Goal: Communication & Community: Answer question/provide support

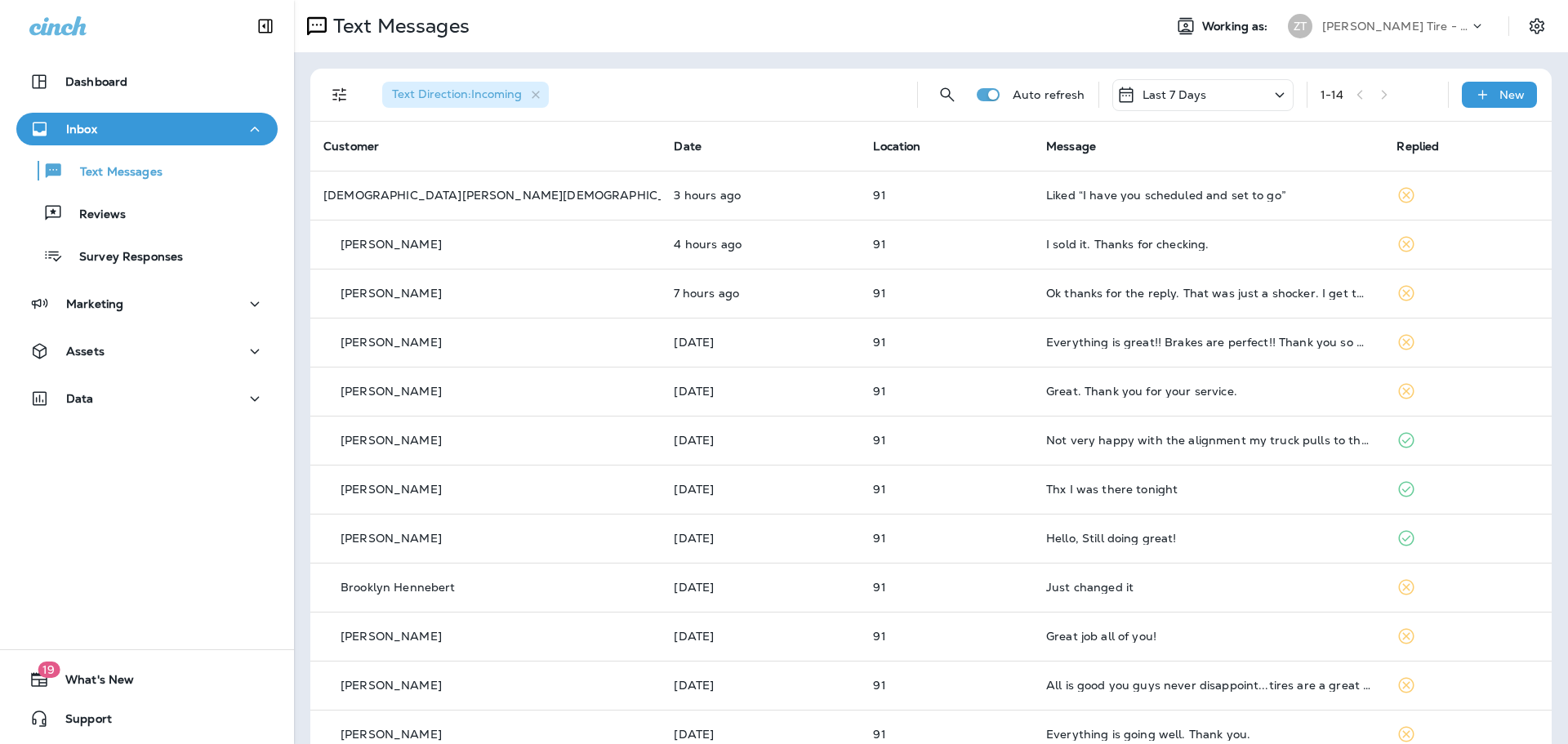
click at [1335, 28] on p "[PERSON_NAME] Tire - [PERSON_NAME]" at bounding box center [1396, 27] width 147 height 13
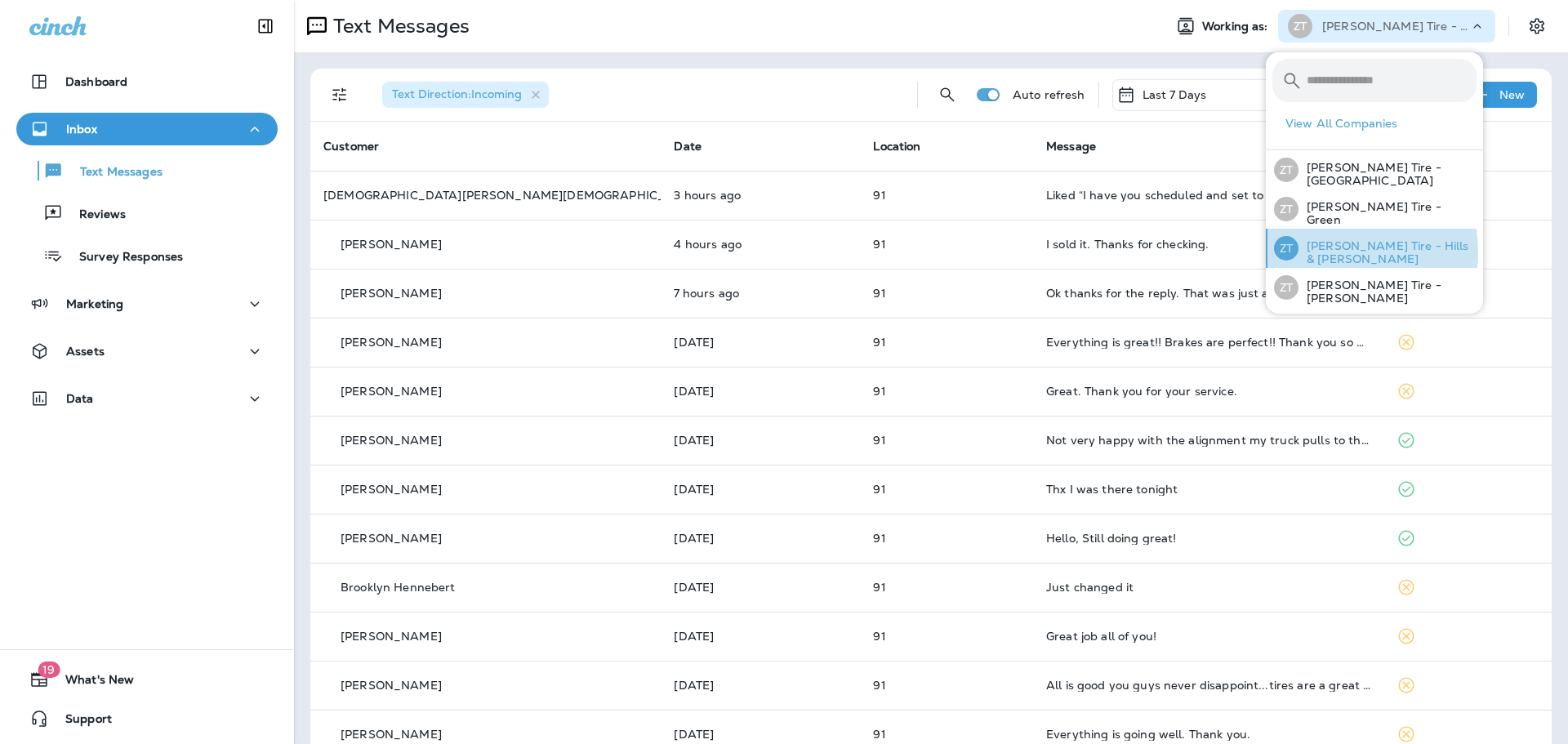
click at [1335, 251] on p "[PERSON_NAME] Tire - Hills & [PERSON_NAME]" at bounding box center [1387, 252] width 178 height 26
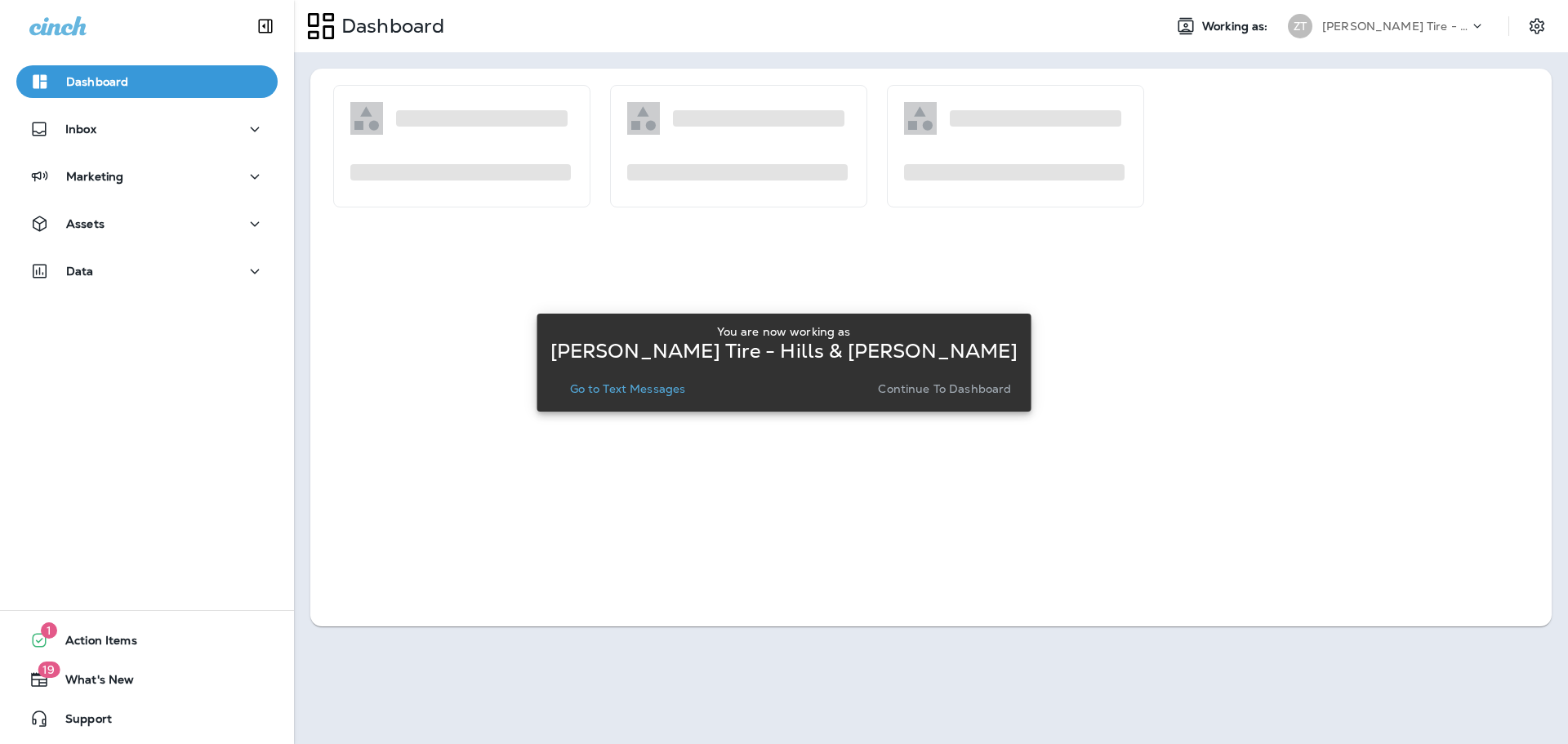
click at [917, 392] on p "Continue to Dashboard" at bounding box center [944, 389] width 133 height 13
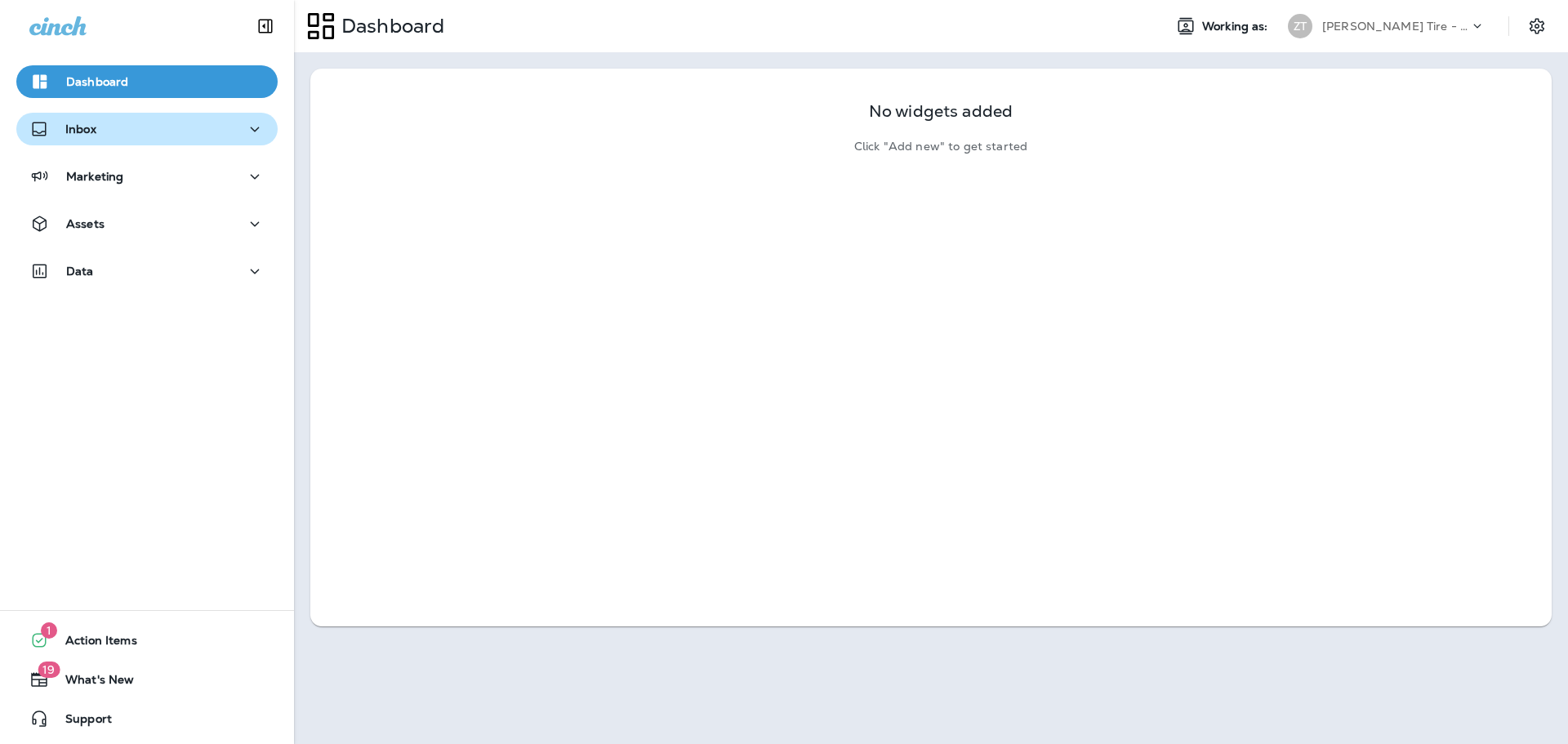
click at [114, 122] on div "Inbox" at bounding box center [147, 129] width 235 height 20
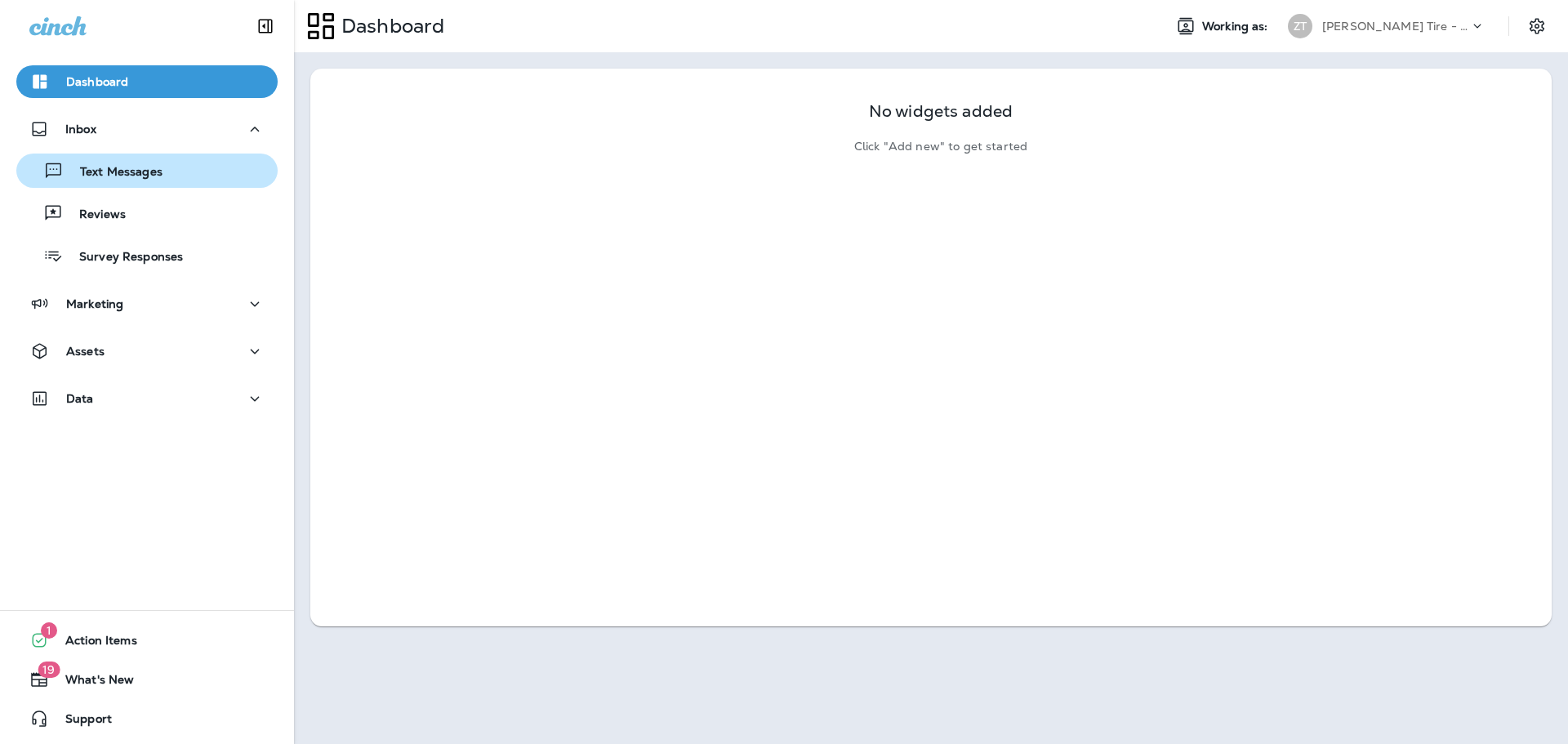
click at [118, 165] on p "Text Messages" at bounding box center [112, 172] width 99 height 16
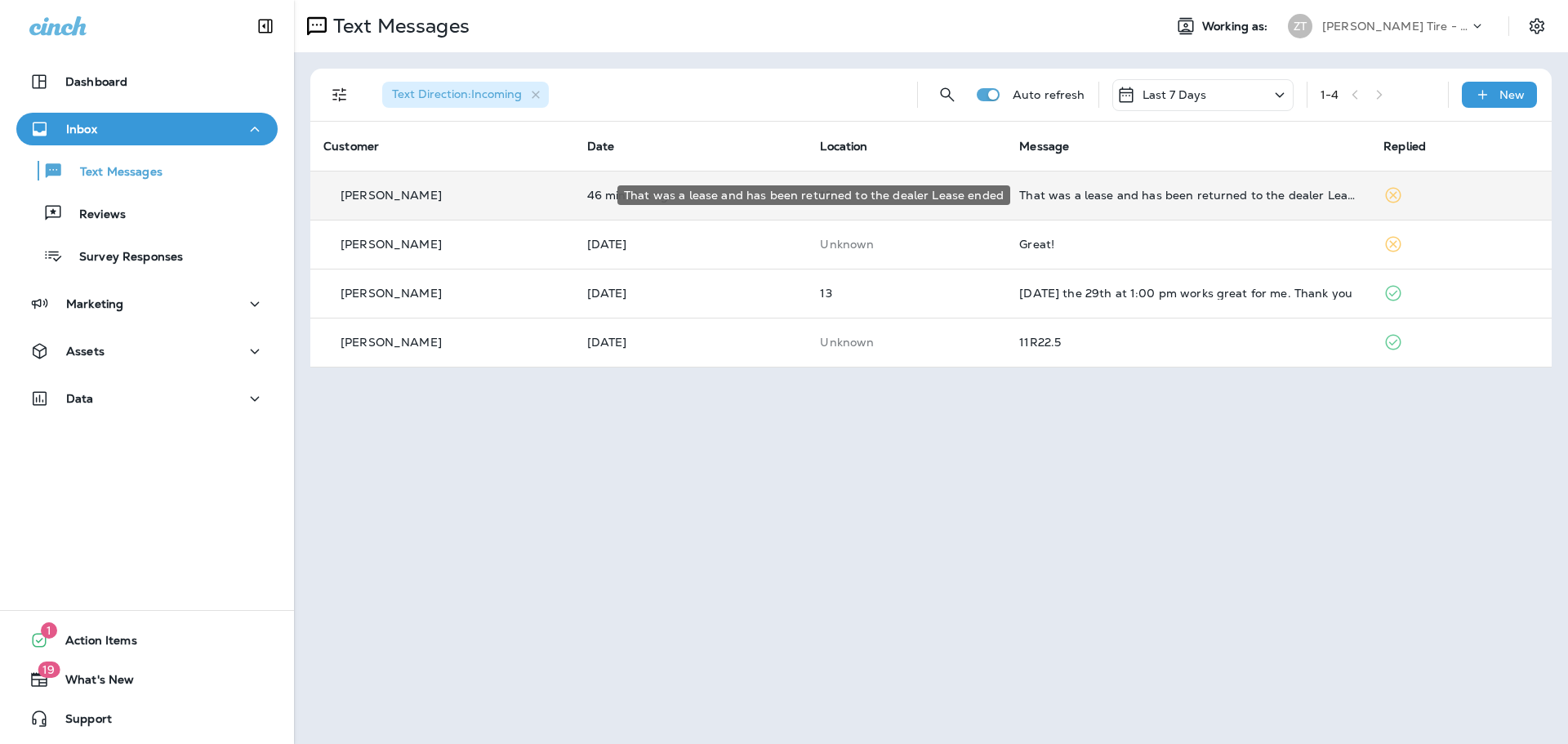
click at [1126, 199] on div "That was a lease and has been returned to the dealer Lease ended" at bounding box center [1188, 195] width 338 height 13
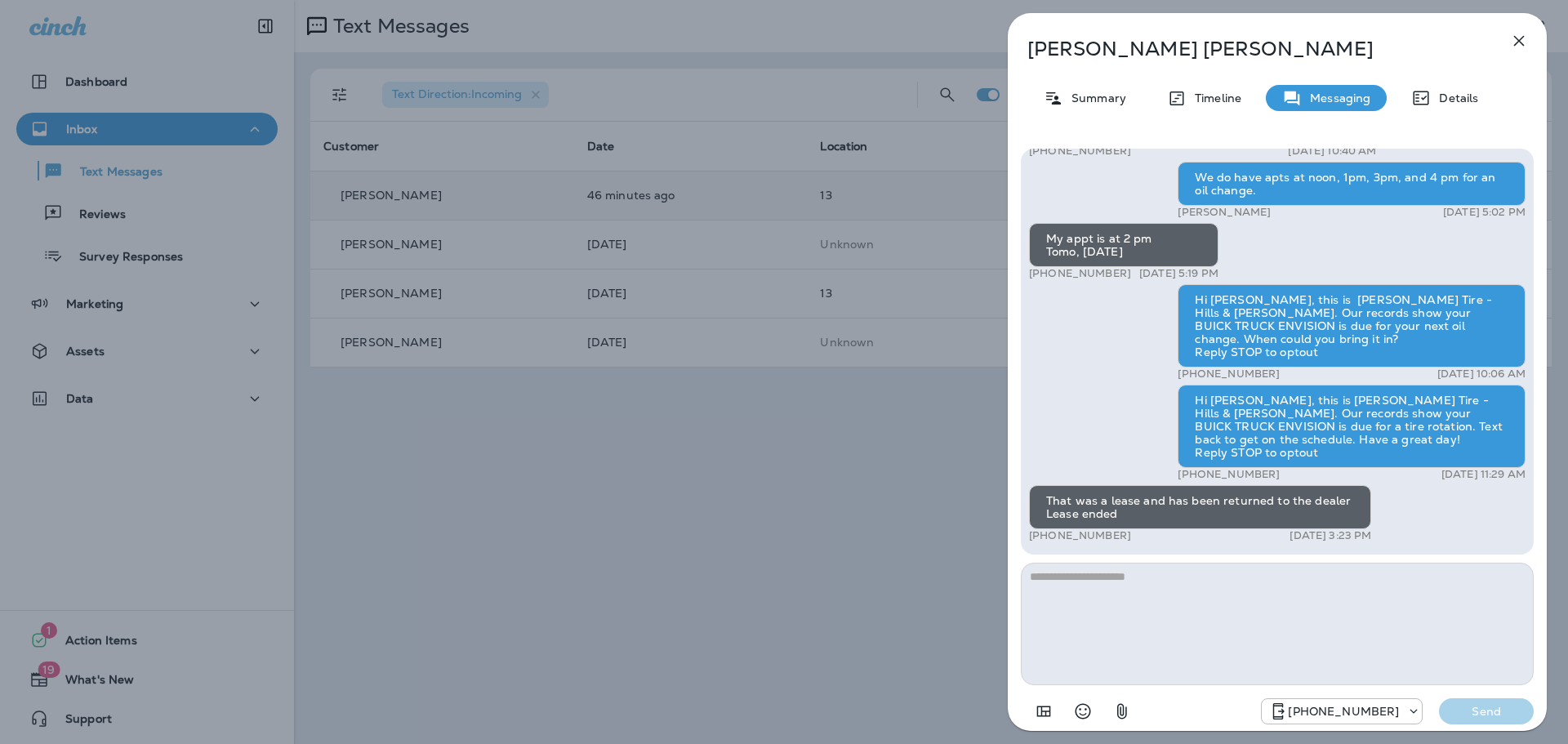
click at [950, 490] on div "[PERSON_NAME] Summary Timeline Messaging Details Thank you for stopping by [PER…" at bounding box center [784, 372] width 1568 height 744
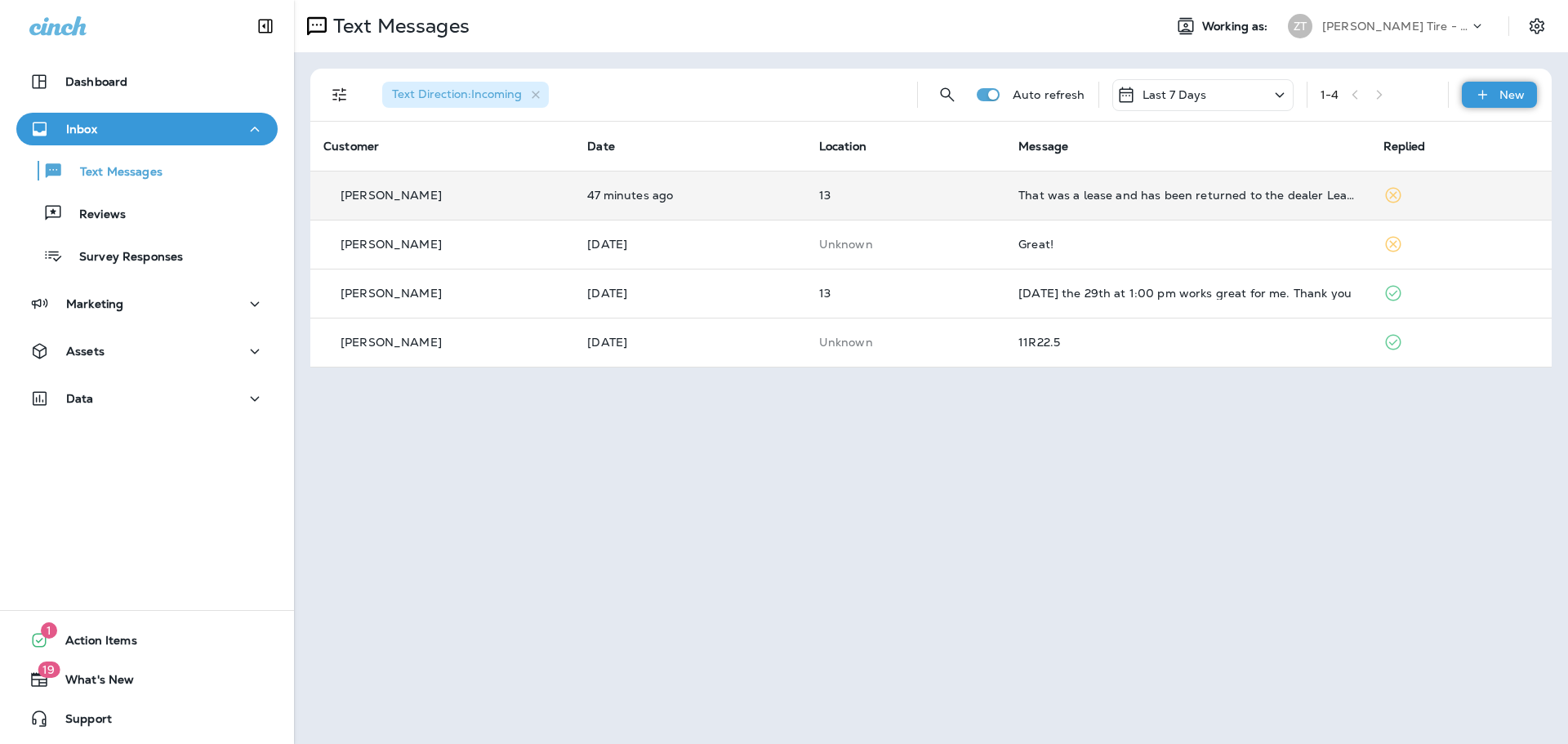
click at [1503, 99] on p "New" at bounding box center [1511, 95] width 25 height 13
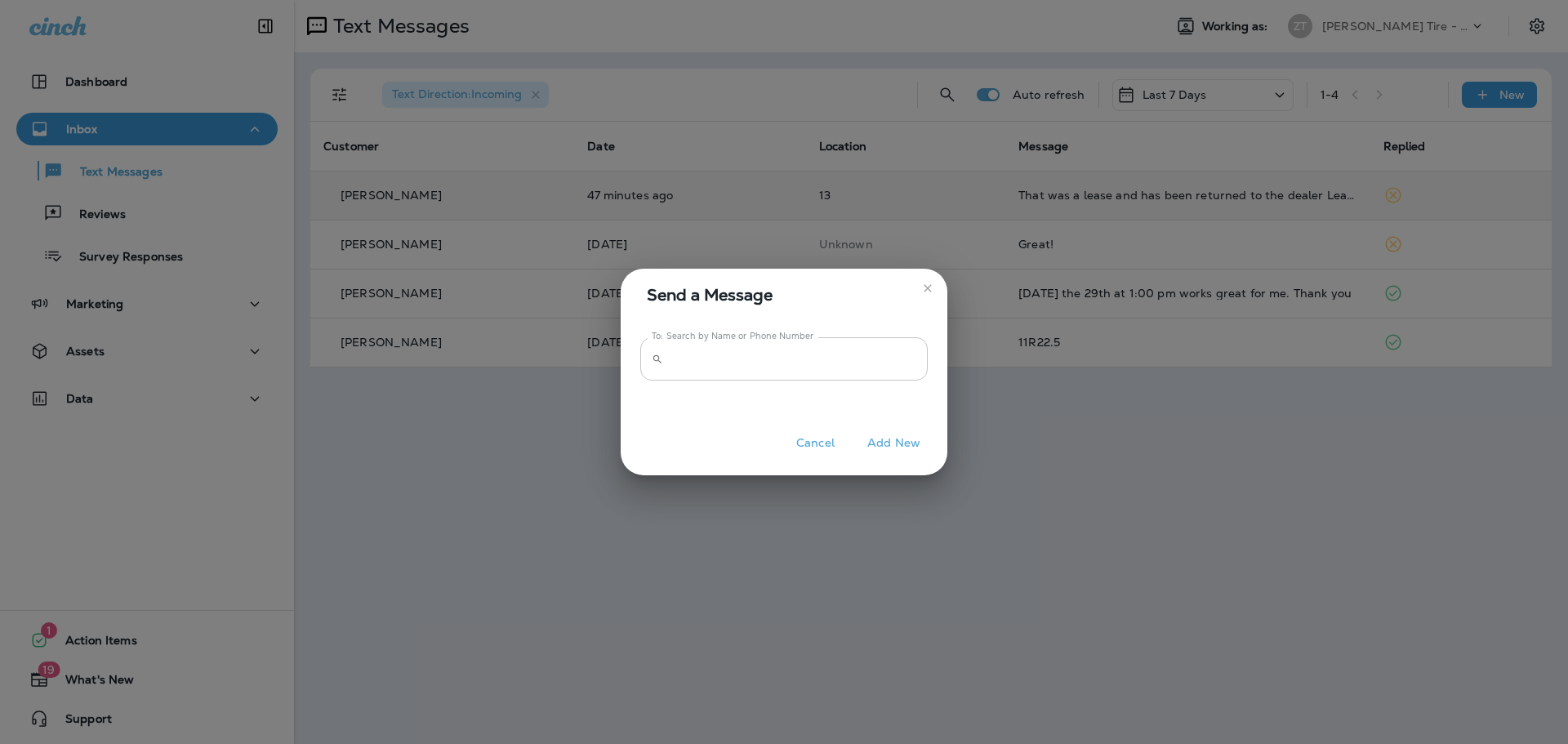
click at [676, 358] on input "To: Search by Name or Phone Number" at bounding box center [799, 359] width 258 height 43
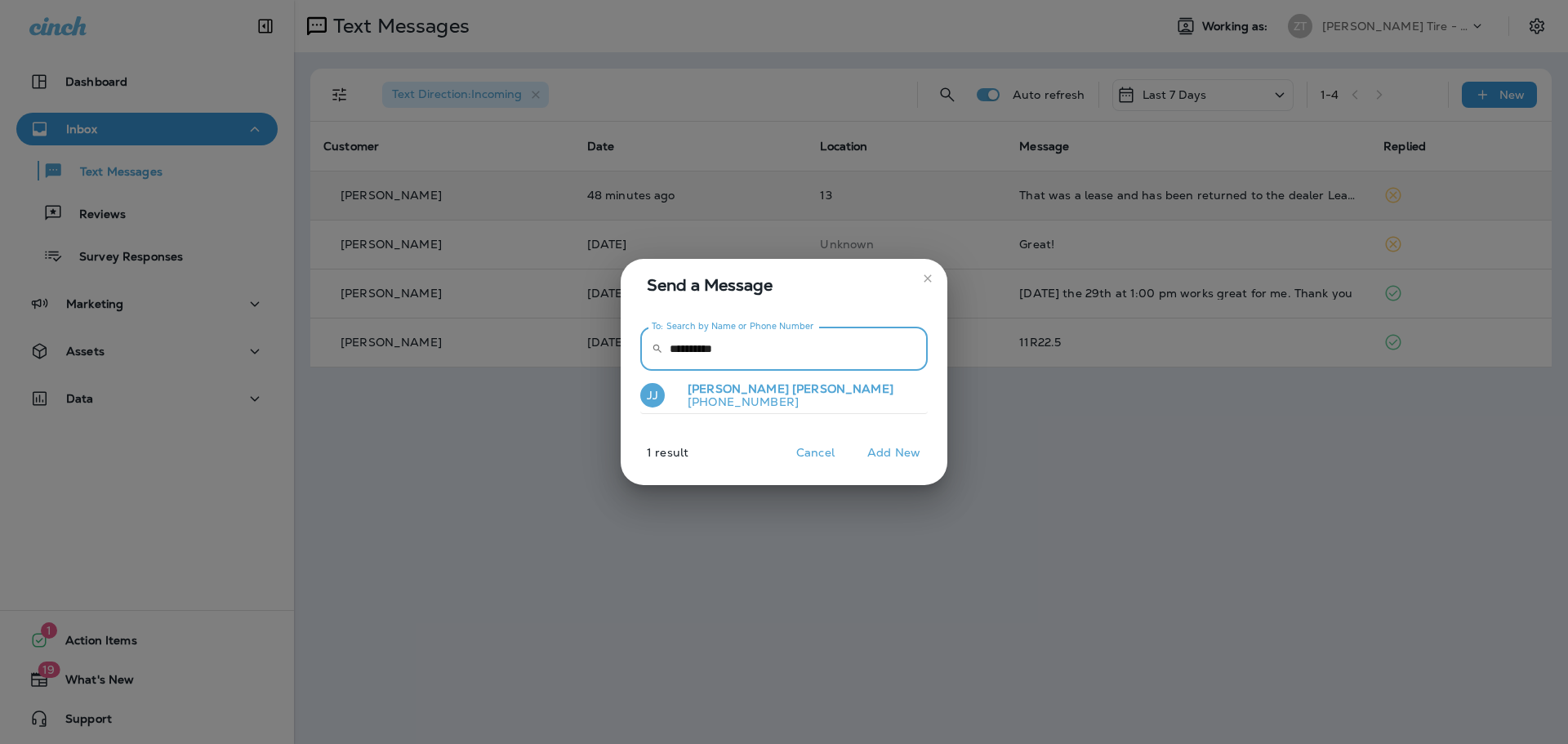
type input "**********"
click at [738, 396] on p "[PHONE_NUMBER]" at bounding box center [783, 402] width 219 height 13
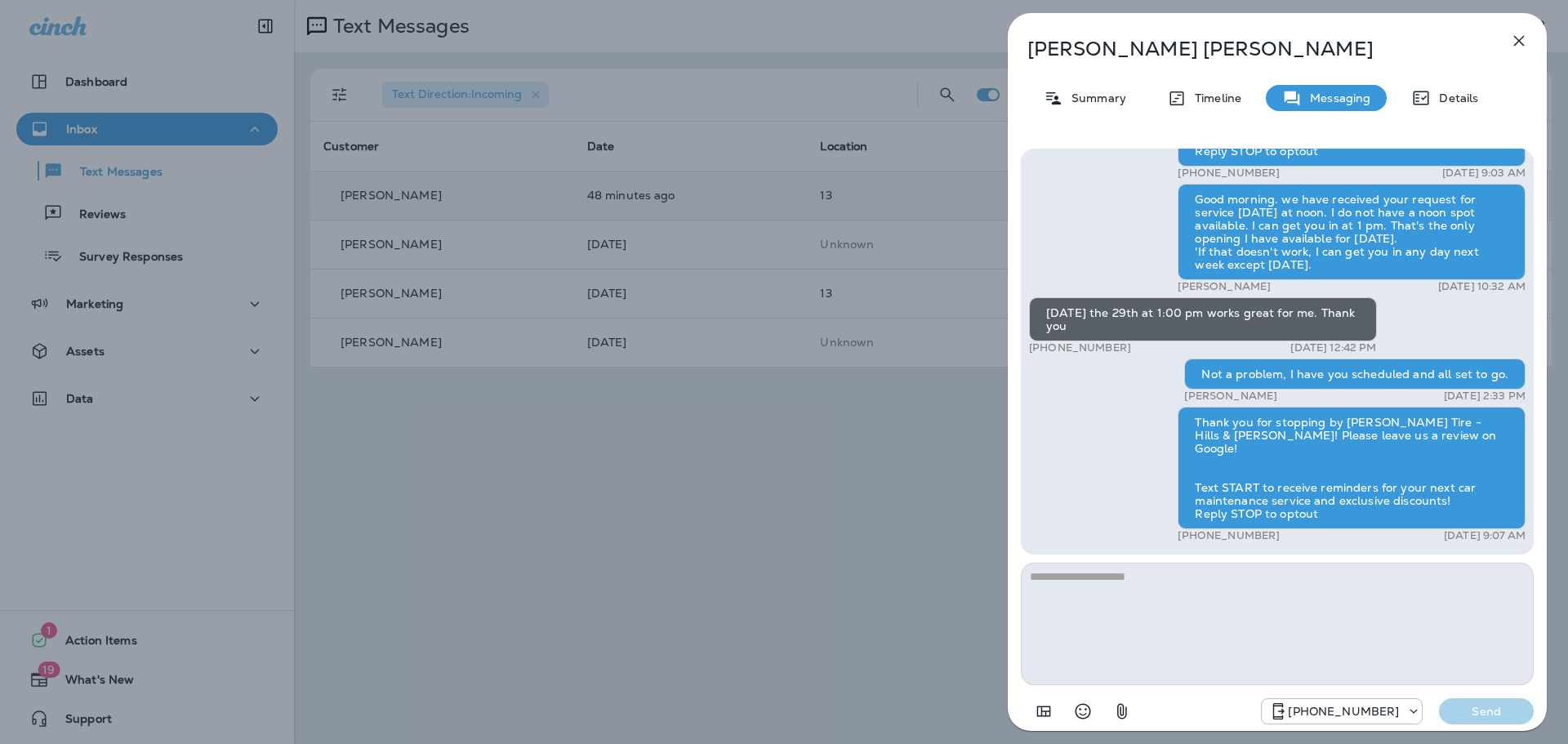
click at [1213, 617] on textarea at bounding box center [1276, 623] width 512 height 122
type textarea "**********"
click at [1476, 713] on p "Send" at bounding box center [1486, 712] width 68 height 15
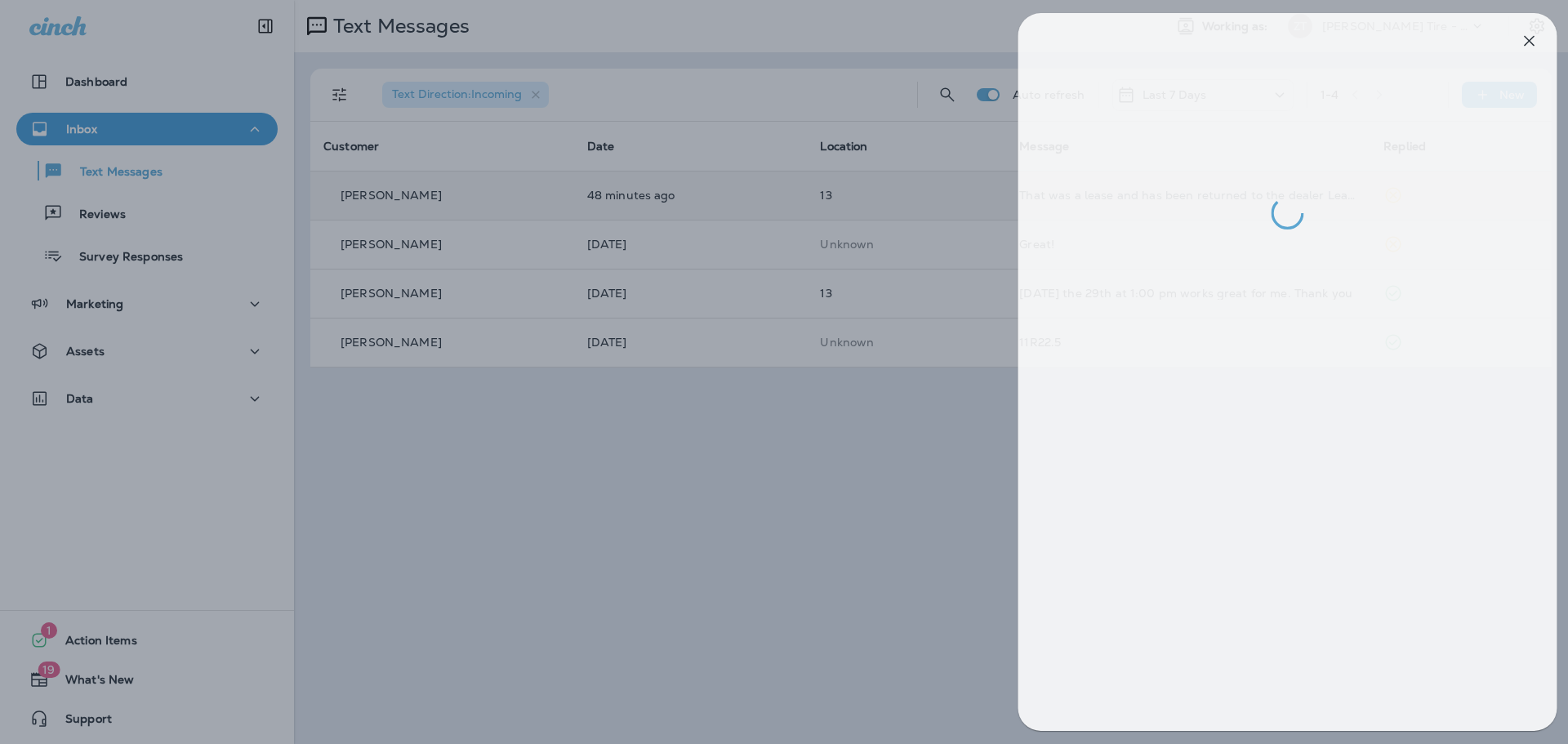
click at [955, 493] on div at bounding box center [794, 372] width 1568 height 744
